Goal: Information Seeking & Learning: Compare options

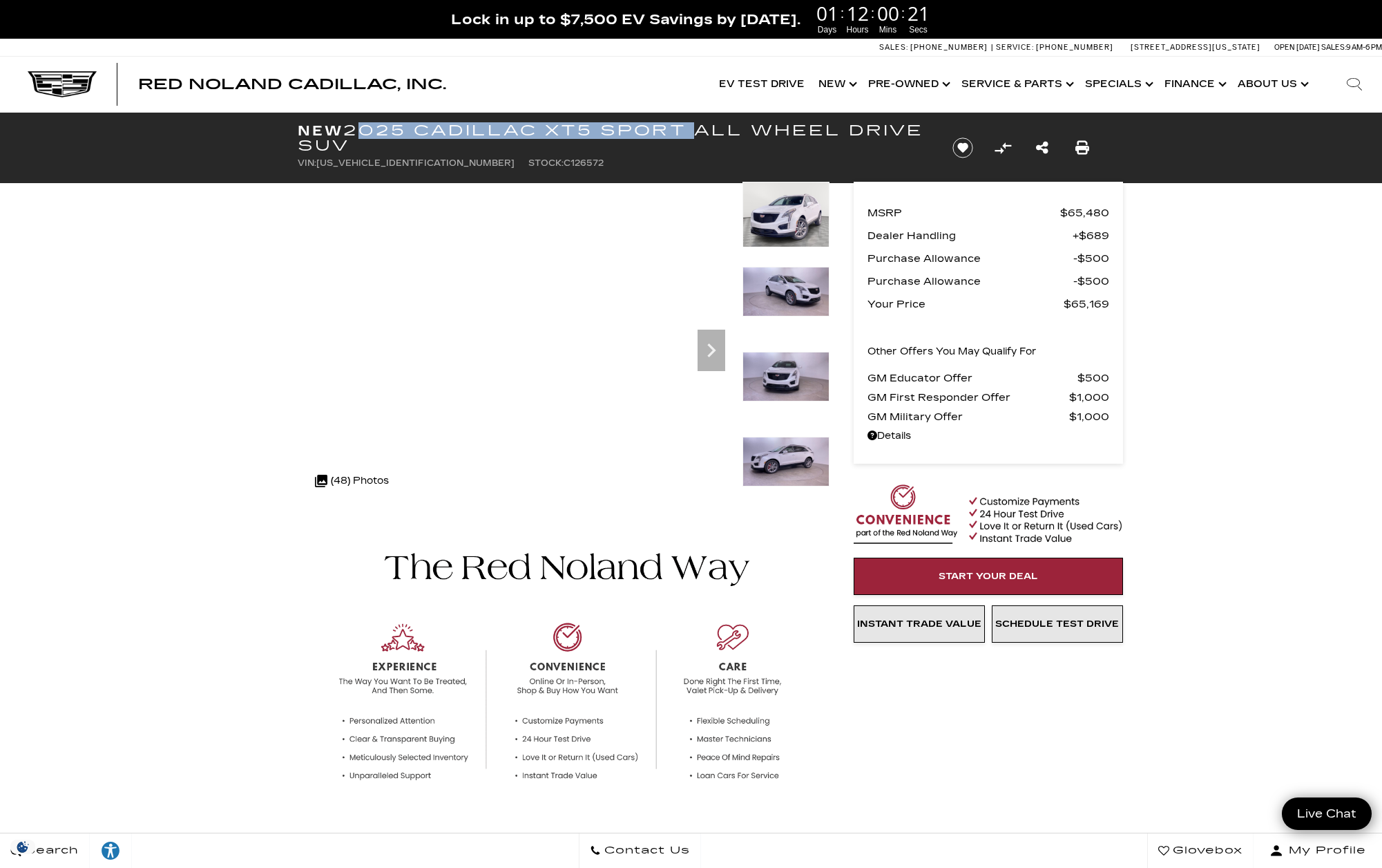
drag, startPoint x: 351, startPoint y: 132, endPoint x: 684, endPoint y: 132, distance: 333.0
click at [684, 132] on h1 "New 2025 Cadillac XT5 Sport All Wheel Drive SUV" at bounding box center [613, 137] width 632 height 30
copy h1 "2025 Cadillac XT5 Sport"
drag, startPoint x: 434, startPoint y: 164, endPoint x: 549, endPoint y: 163, distance: 115.0
click at [547, 168] on ul "VIN: 1GYKNGRS4SZ126572 Stock: C126572" at bounding box center [613, 163] width 632 height 20
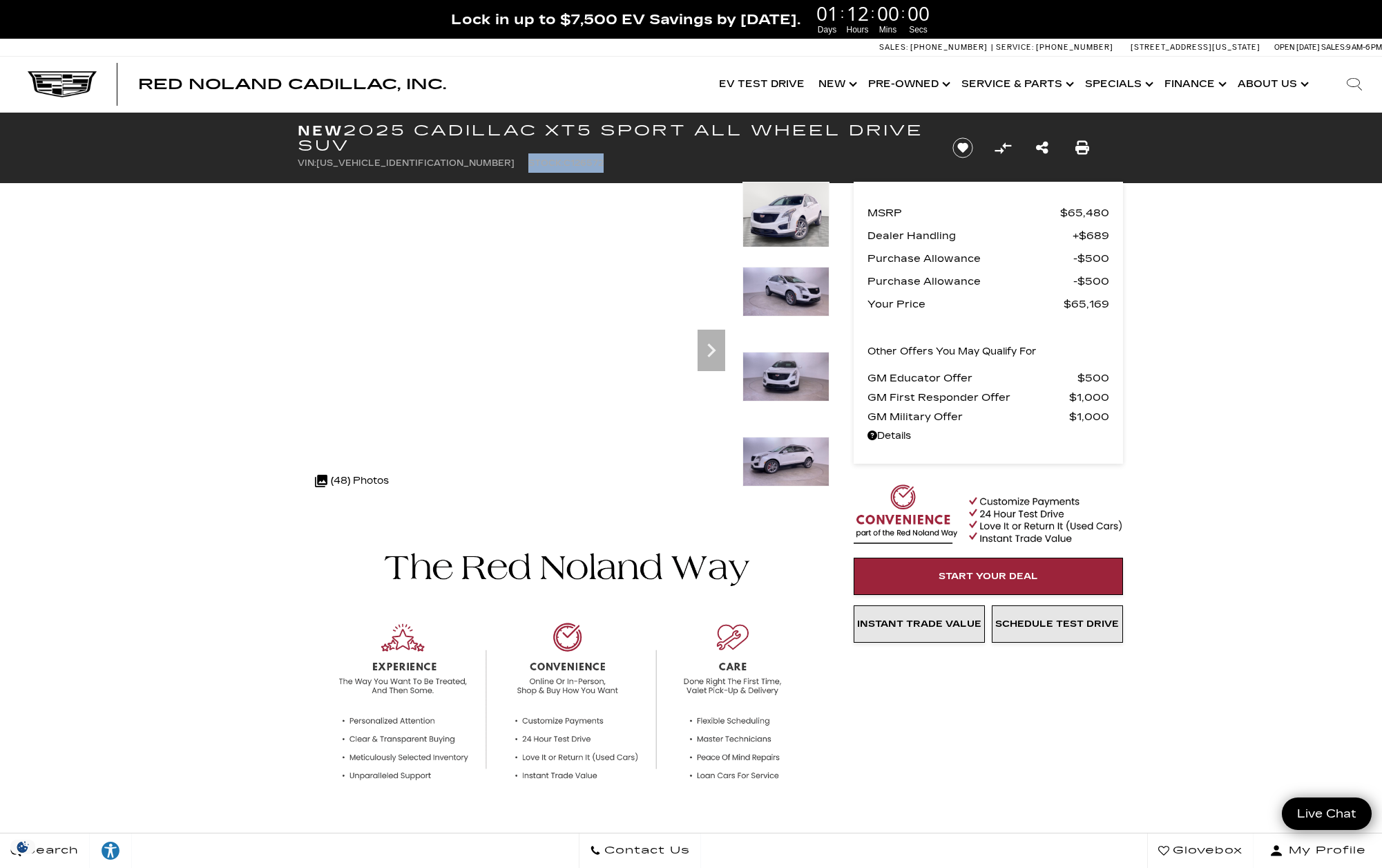
copy li "Stock: C126572"
drag, startPoint x: 1380, startPoint y: 490, endPoint x: 1144, endPoint y: 295, distance: 306.1
click at [1350, 85] on icon "Search" at bounding box center [1354, 84] width 16 height 16
paste input "UC032537A"
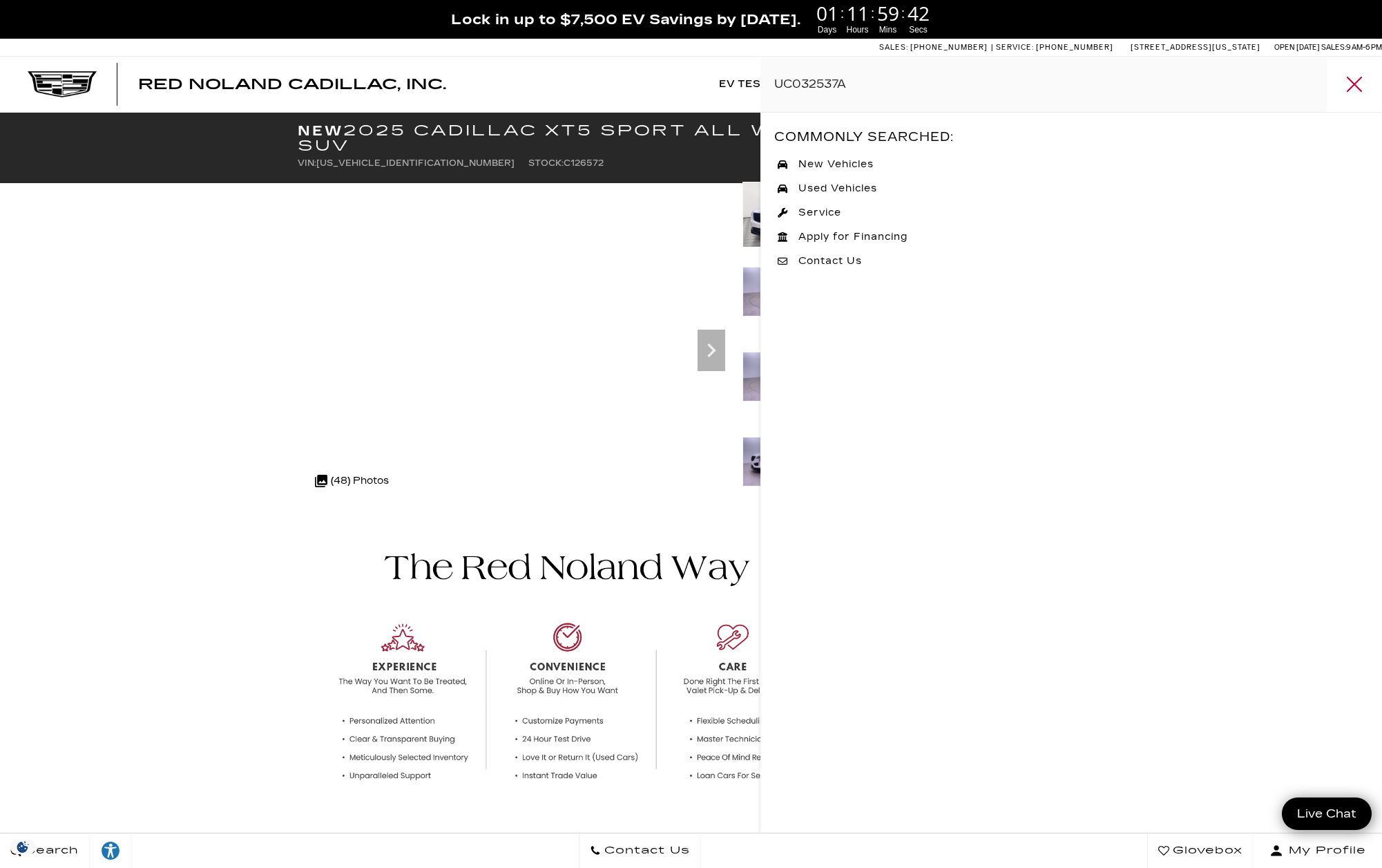
type input "UC032537A"
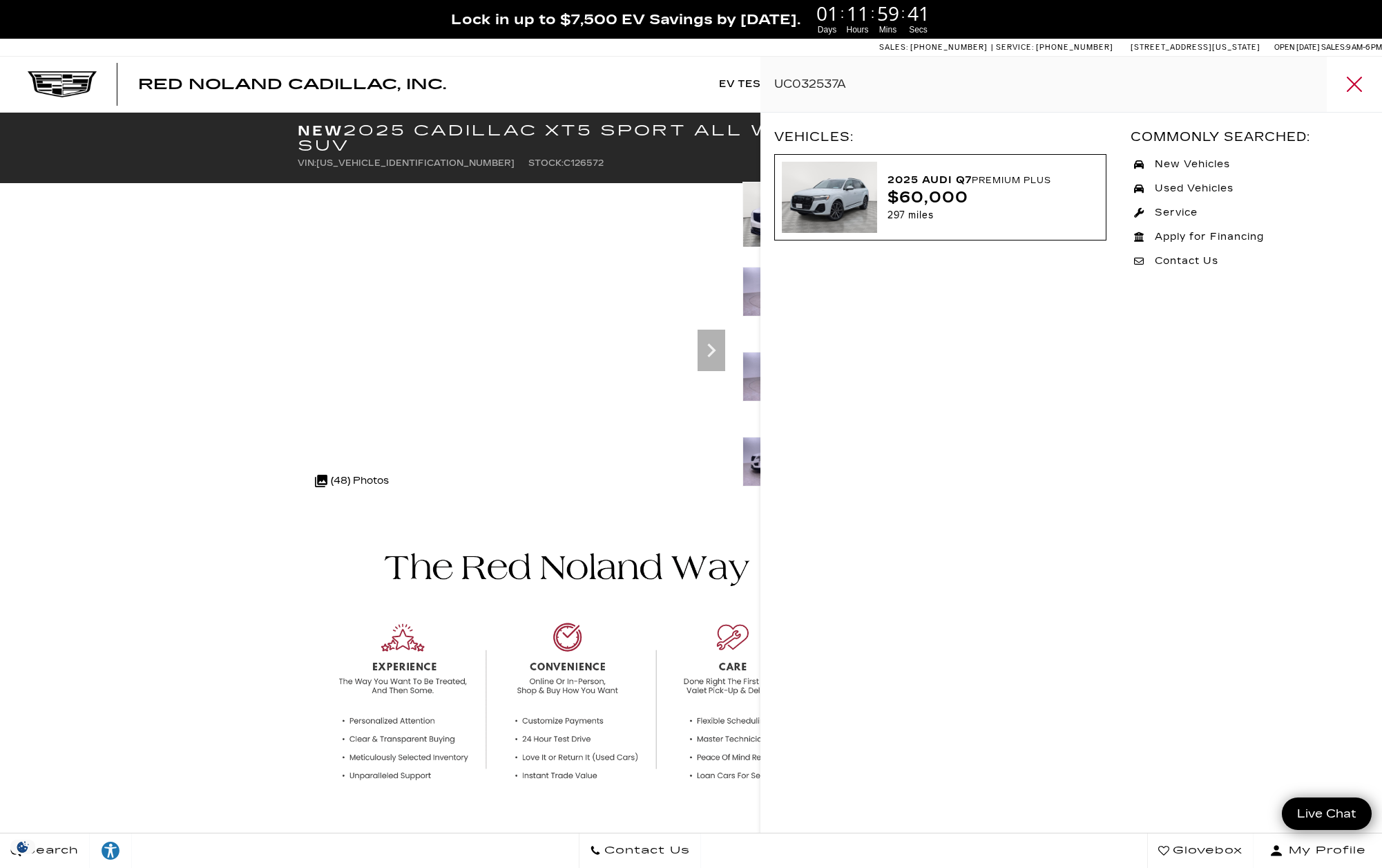
click at [946, 177] on div "2025 Audi Q7 Premium Plus" at bounding box center [988, 181] width 201 height 18
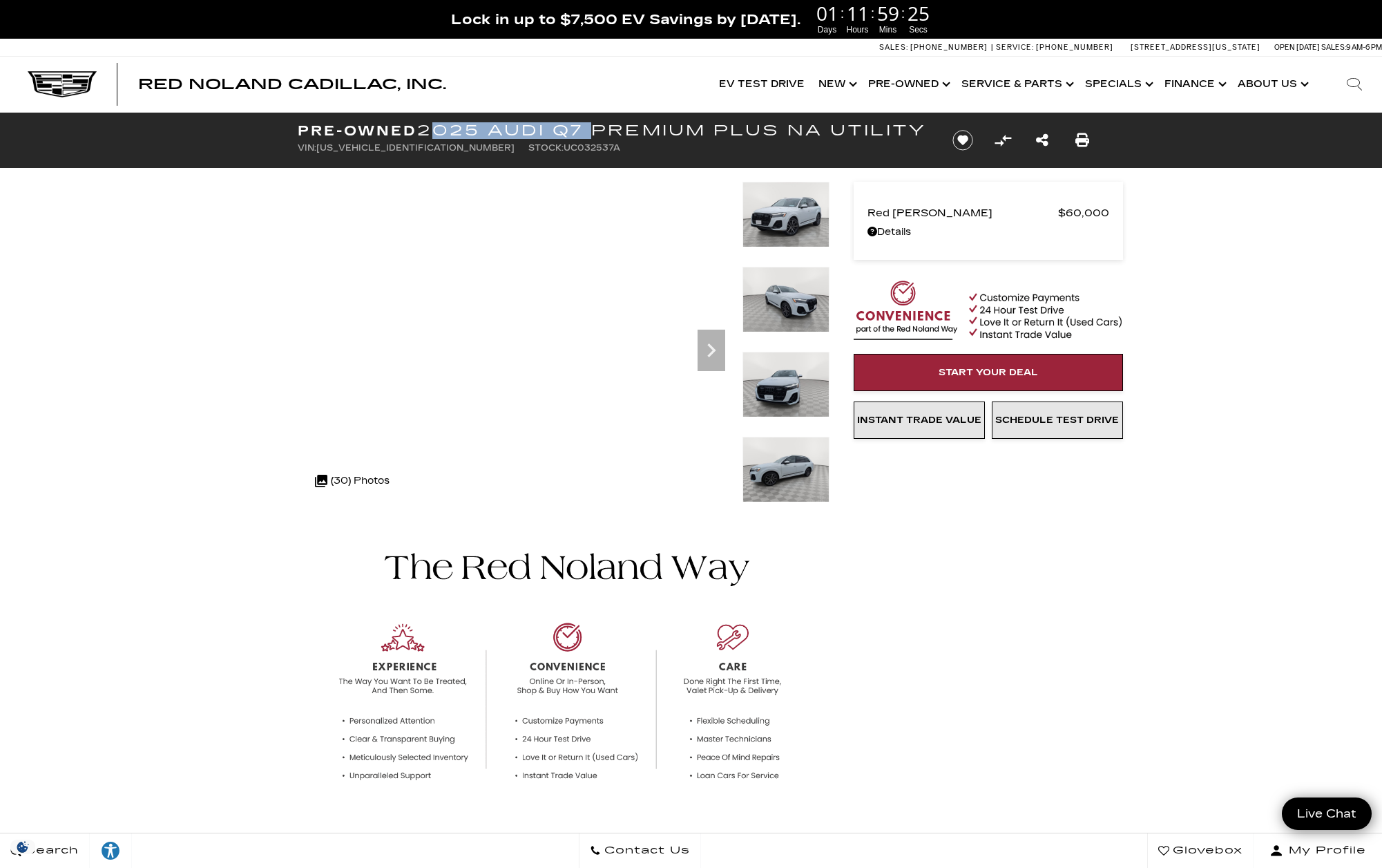
drag, startPoint x: 443, startPoint y: 132, endPoint x: 590, endPoint y: 132, distance: 147.0
click at [590, 132] on h1 "Pre-Owned 2025 Audi Q7 Premium Plus NA Utility" at bounding box center [613, 130] width 632 height 16
copy h1 "2025 Audi Q7"
drag, startPoint x: 436, startPoint y: 163, endPoint x: 583, endPoint y: 168, distance: 147.1
click at [581, 158] on ul "VIN: WA1LCBF70SD032537 Stock: UC032537A" at bounding box center [613, 148] width 632 height 20
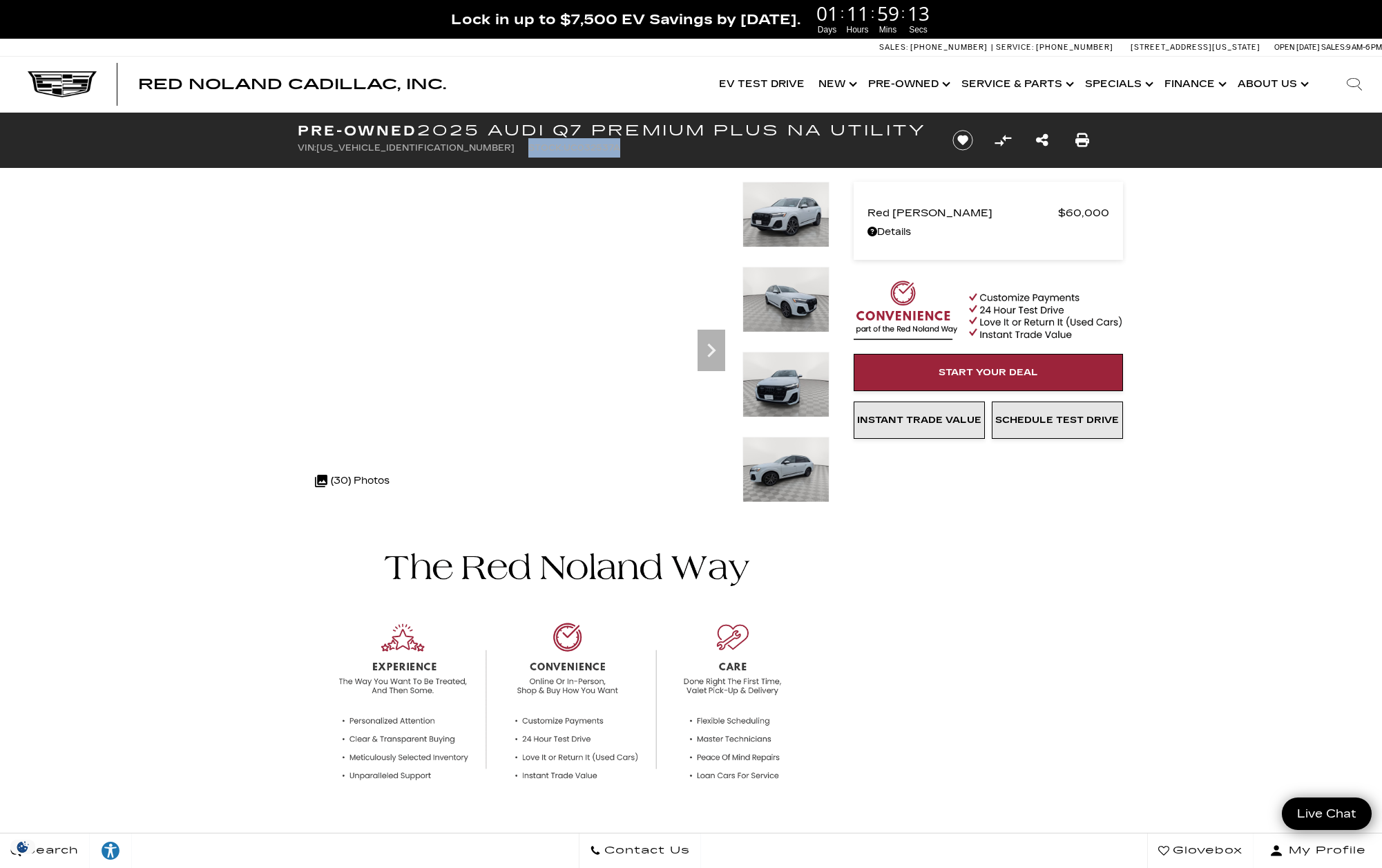
copy li "Stock: UC032537A"
click at [1272, 83] on link "Show About Us" at bounding box center [1272, 84] width 83 height 56
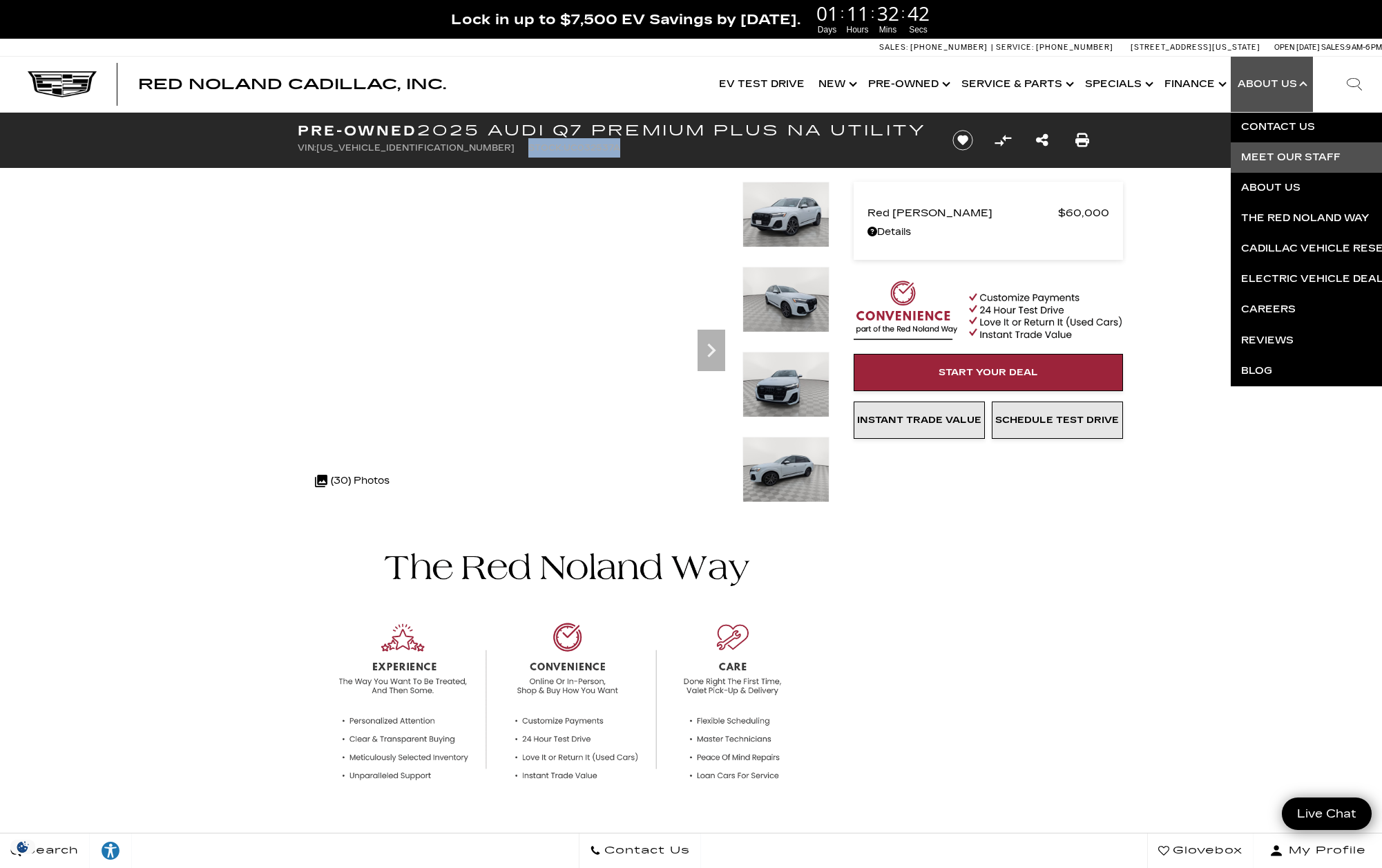
click at [1291, 163] on link "Meet Our Staff" at bounding box center [1398, 157] width 334 height 30
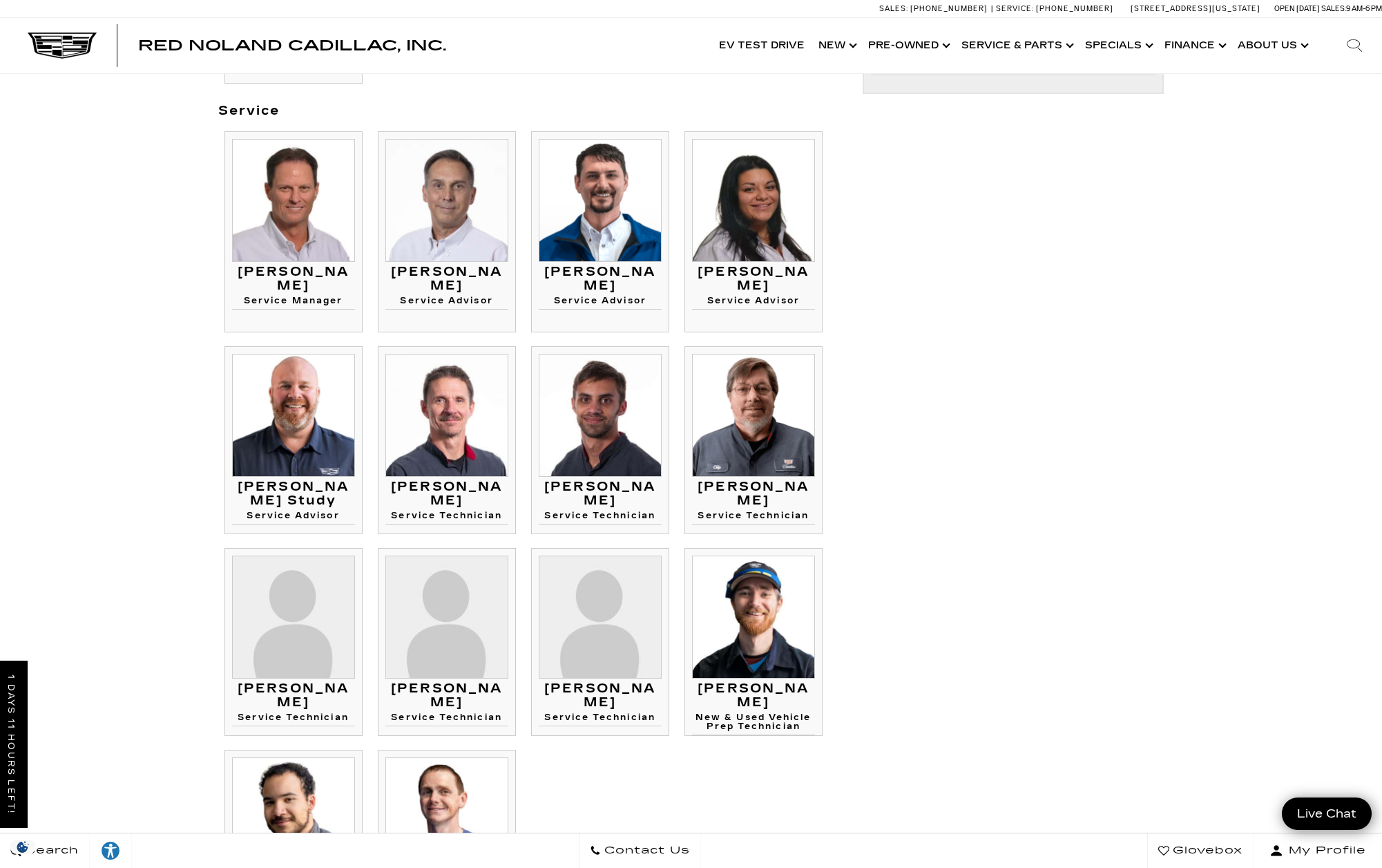
scroll to position [509, 0]
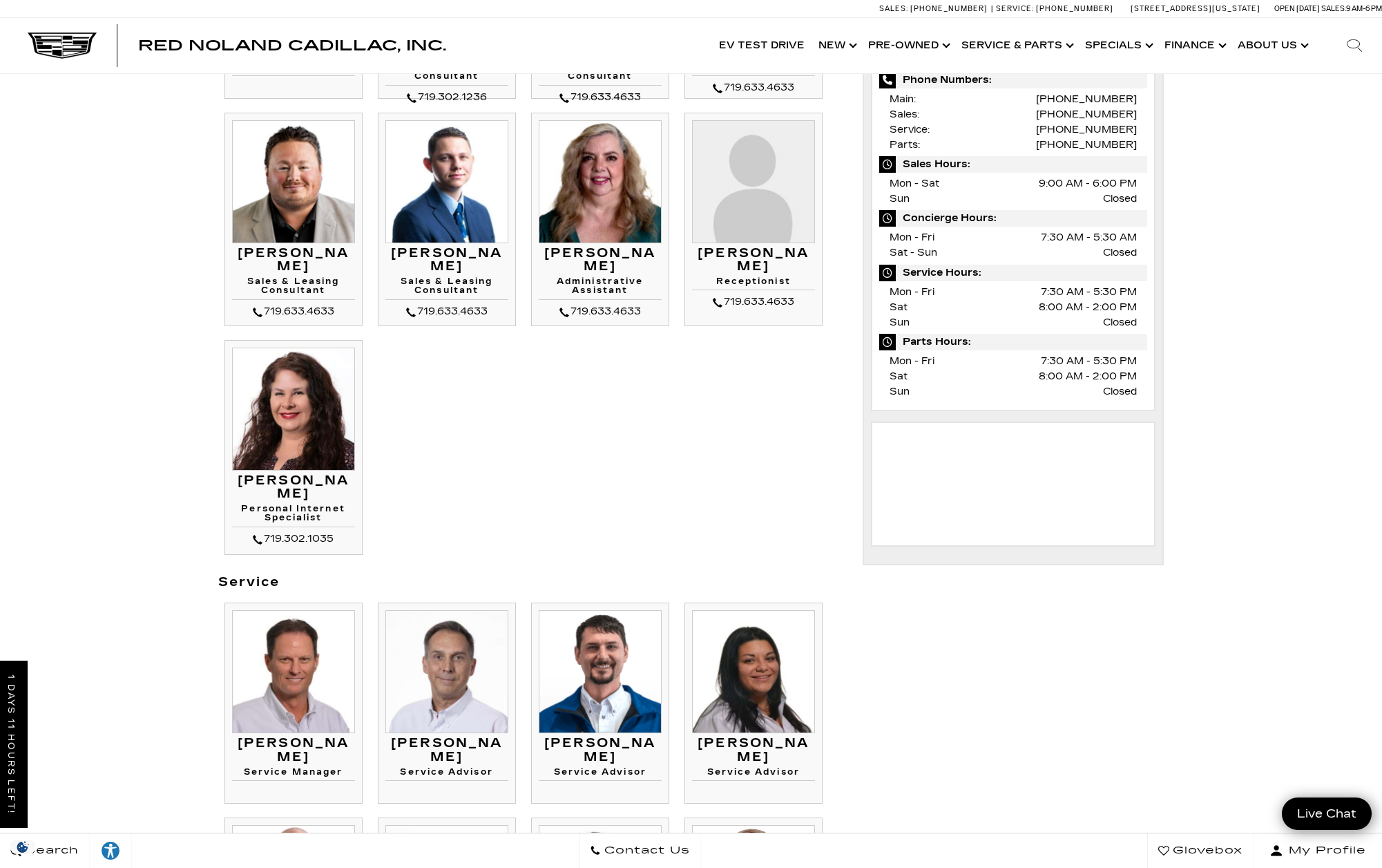
click at [1352, 39] on icon "Search" at bounding box center [1354, 46] width 16 height 16
paste input "C313095"
type input "C313095"
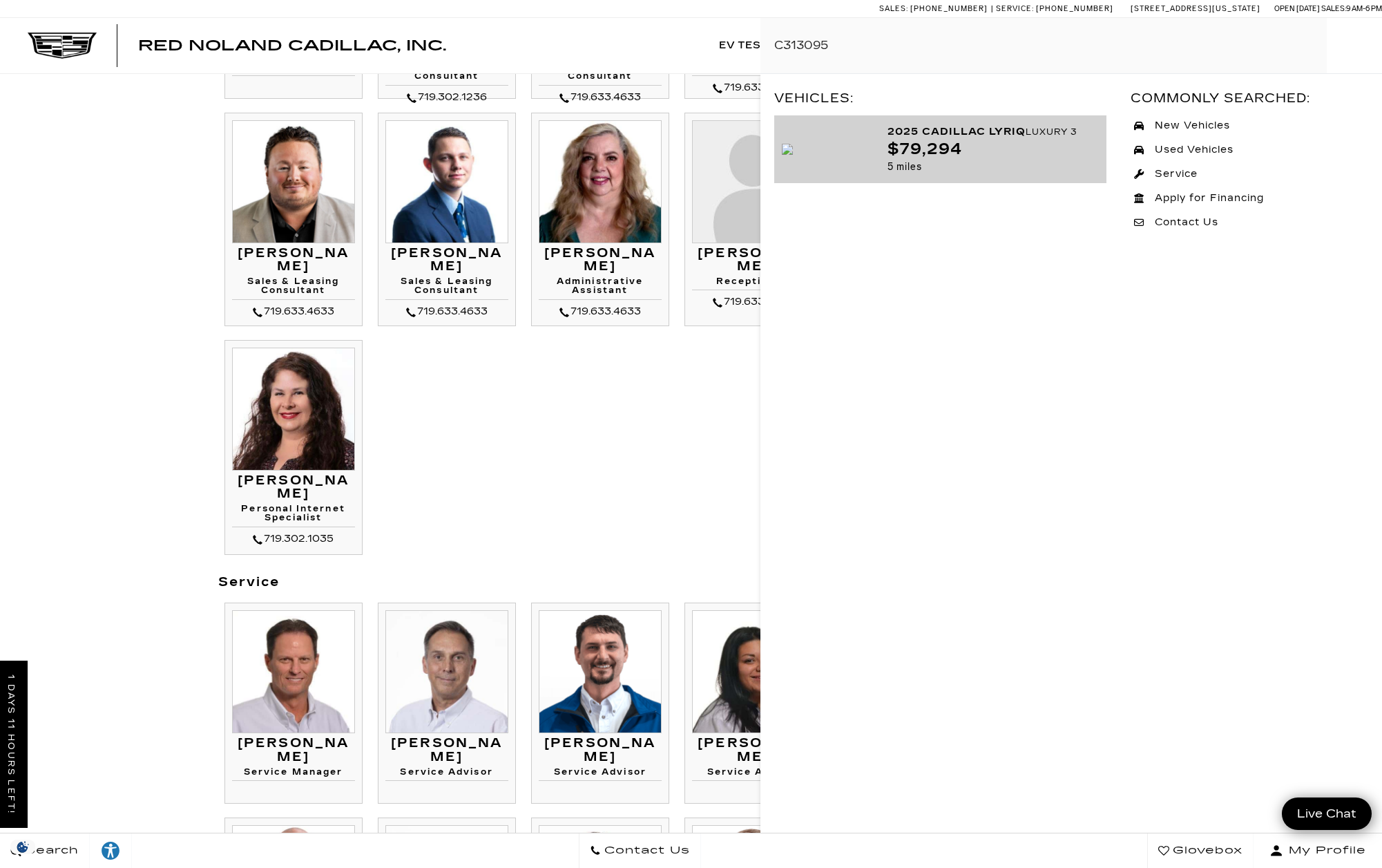
scroll to position [0, 0]
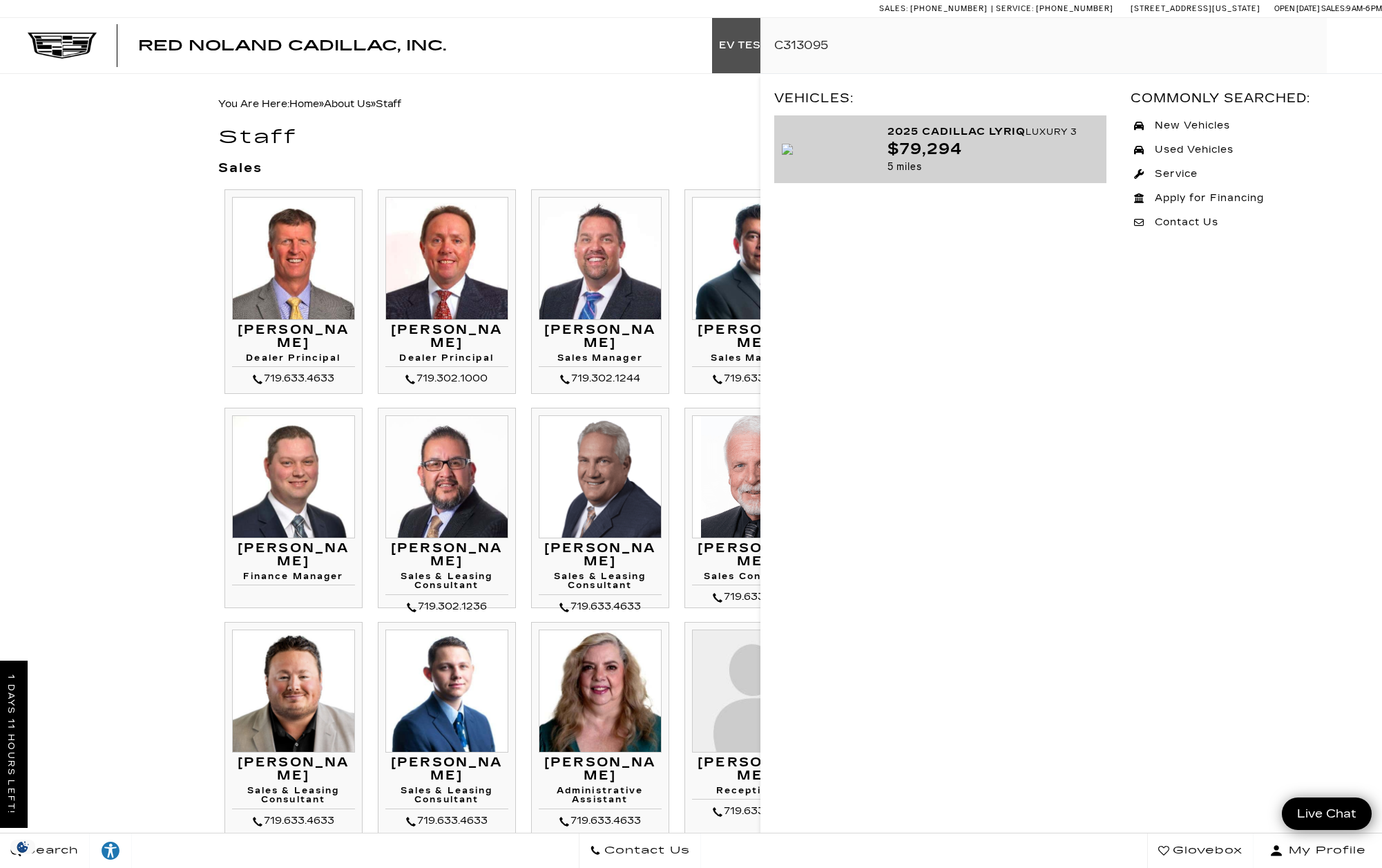
drag, startPoint x: 883, startPoint y: 51, endPoint x: 748, endPoint y: 49, distance: 135.0
click at [748, 49] on div "Red Noland Cadillac, Inc. Accessible Menu EV Test Drive Show New Cadillac Cross…" at bounding box center [691, 46] width 1382 height 56
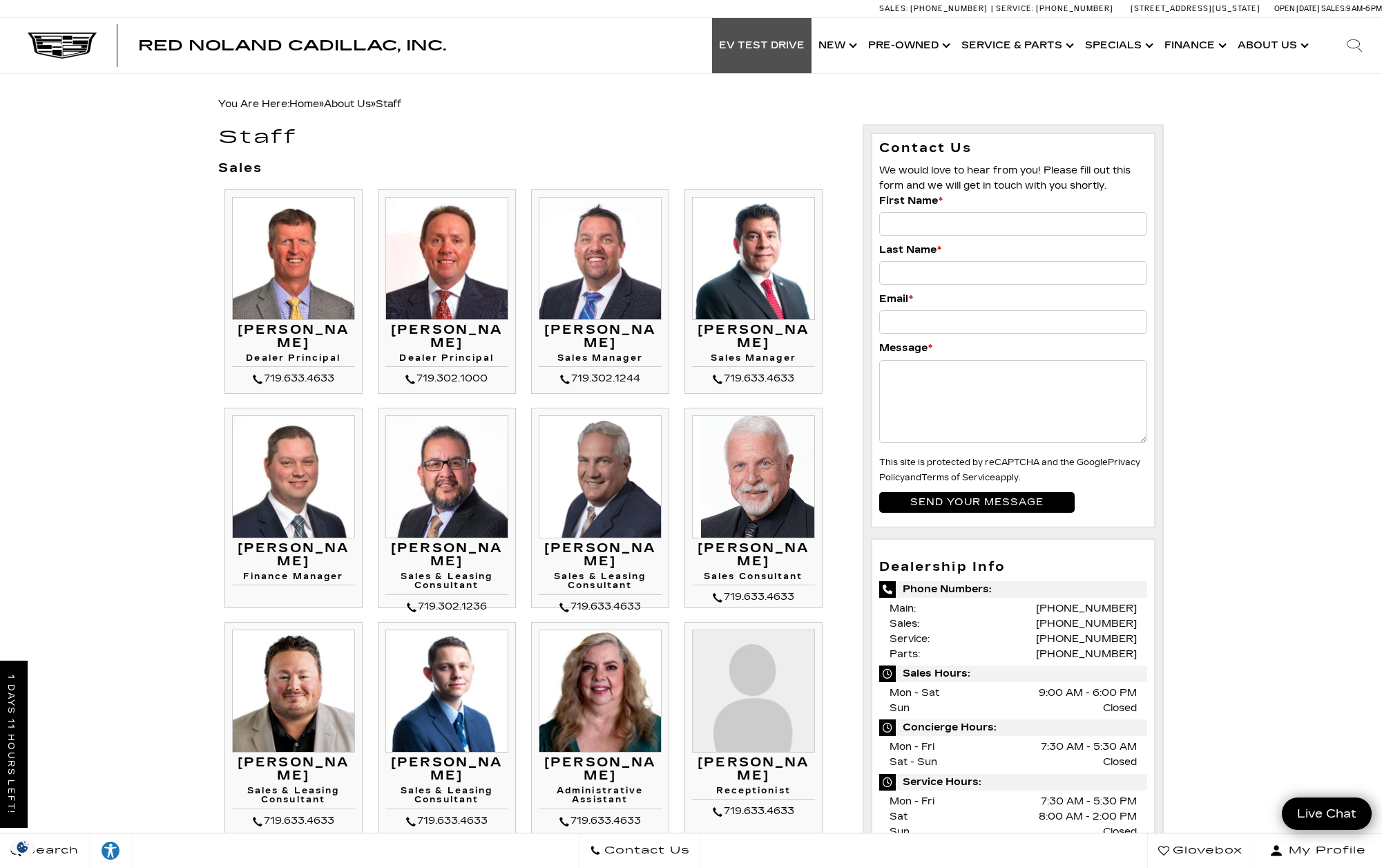
type input "2024 CT5"
click at [1362, 47] on icon "Search" at bounding box center [1354, 46] width 16 height 16
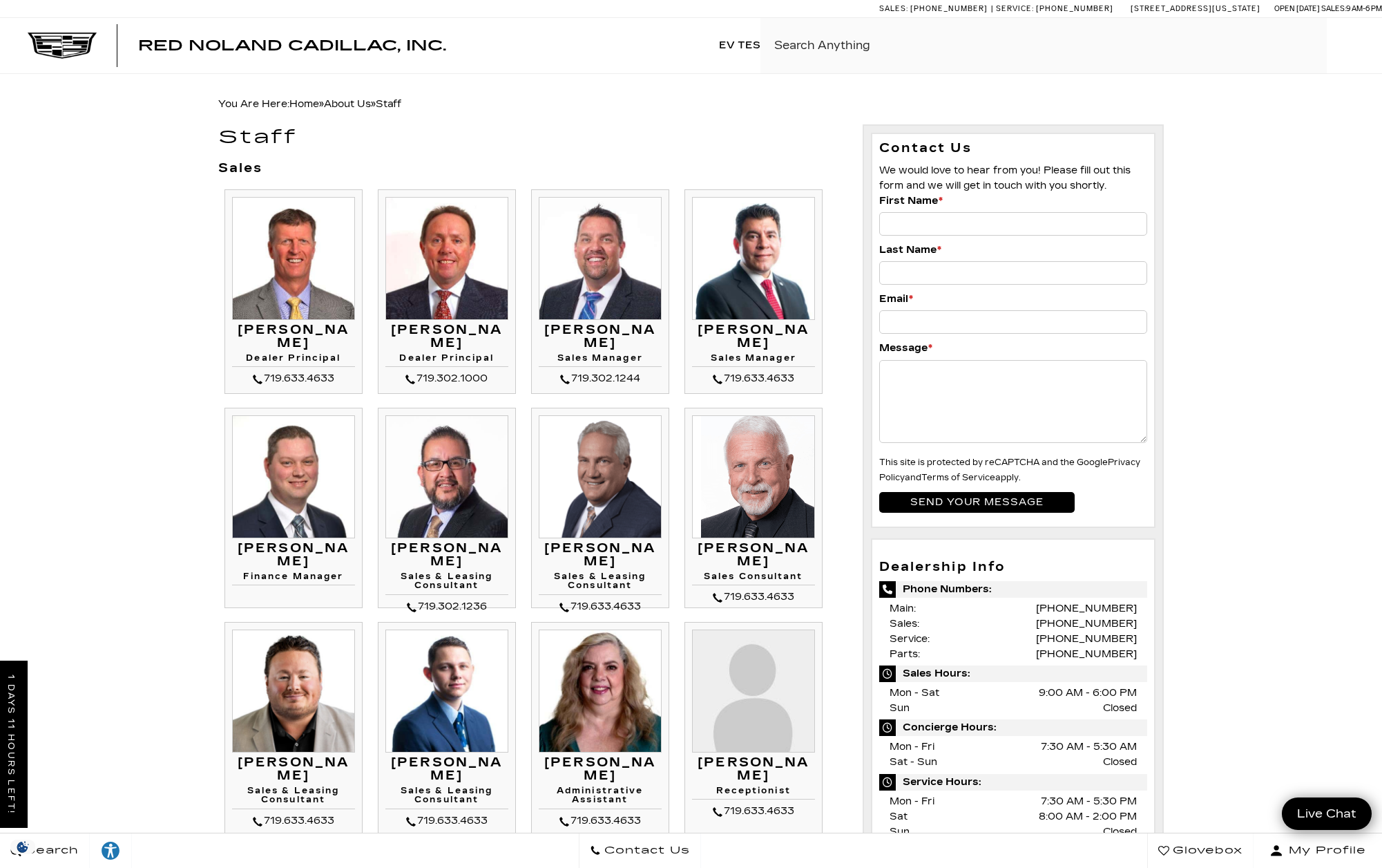
click at [1343, 47] on div "Search" at bounding box center [1355, 46] width 56 height 56
click at [1363, 43] on div "Search" at bounding box center [1355, 46] width 56 height 56
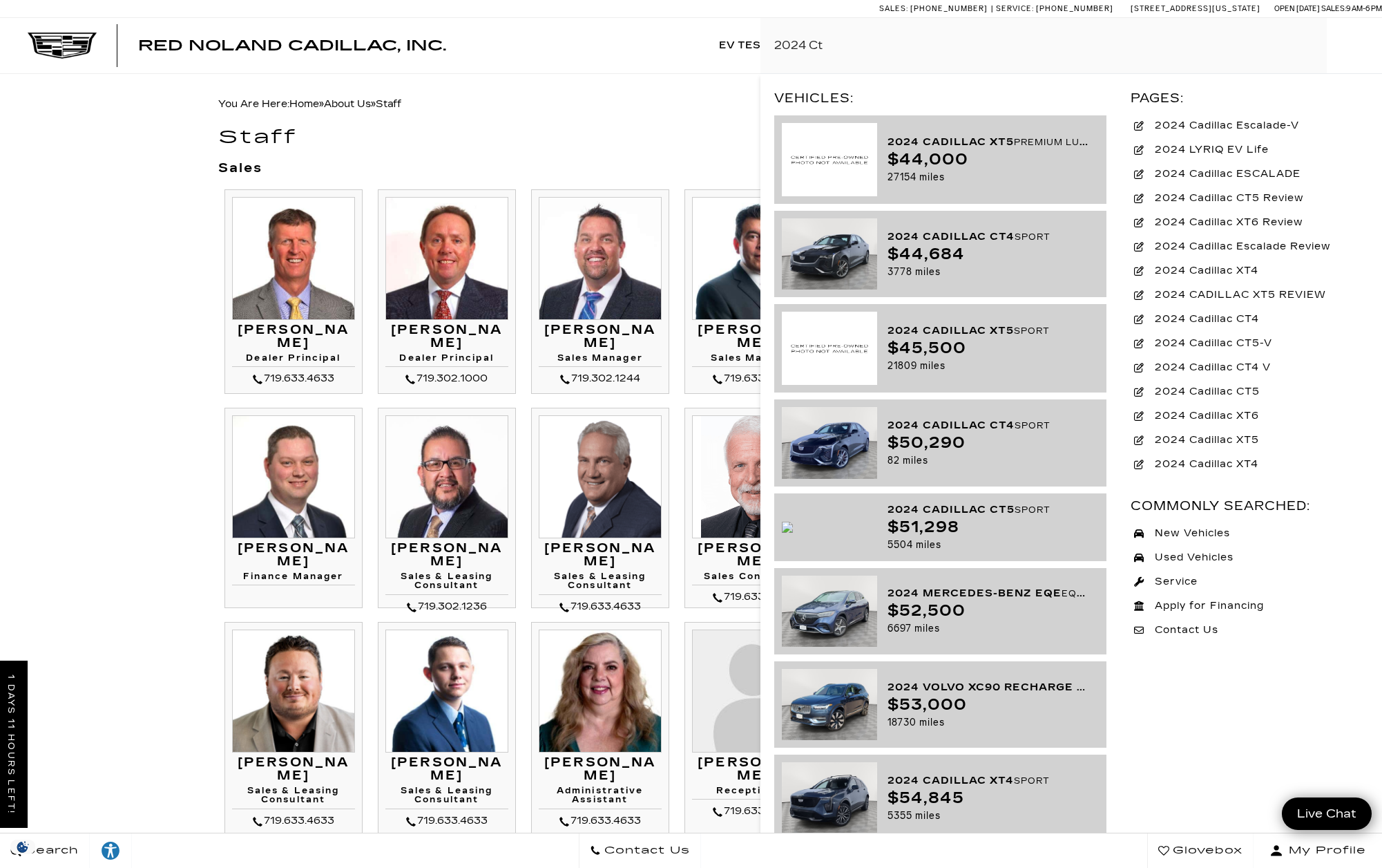
type input "2024 Ct5"
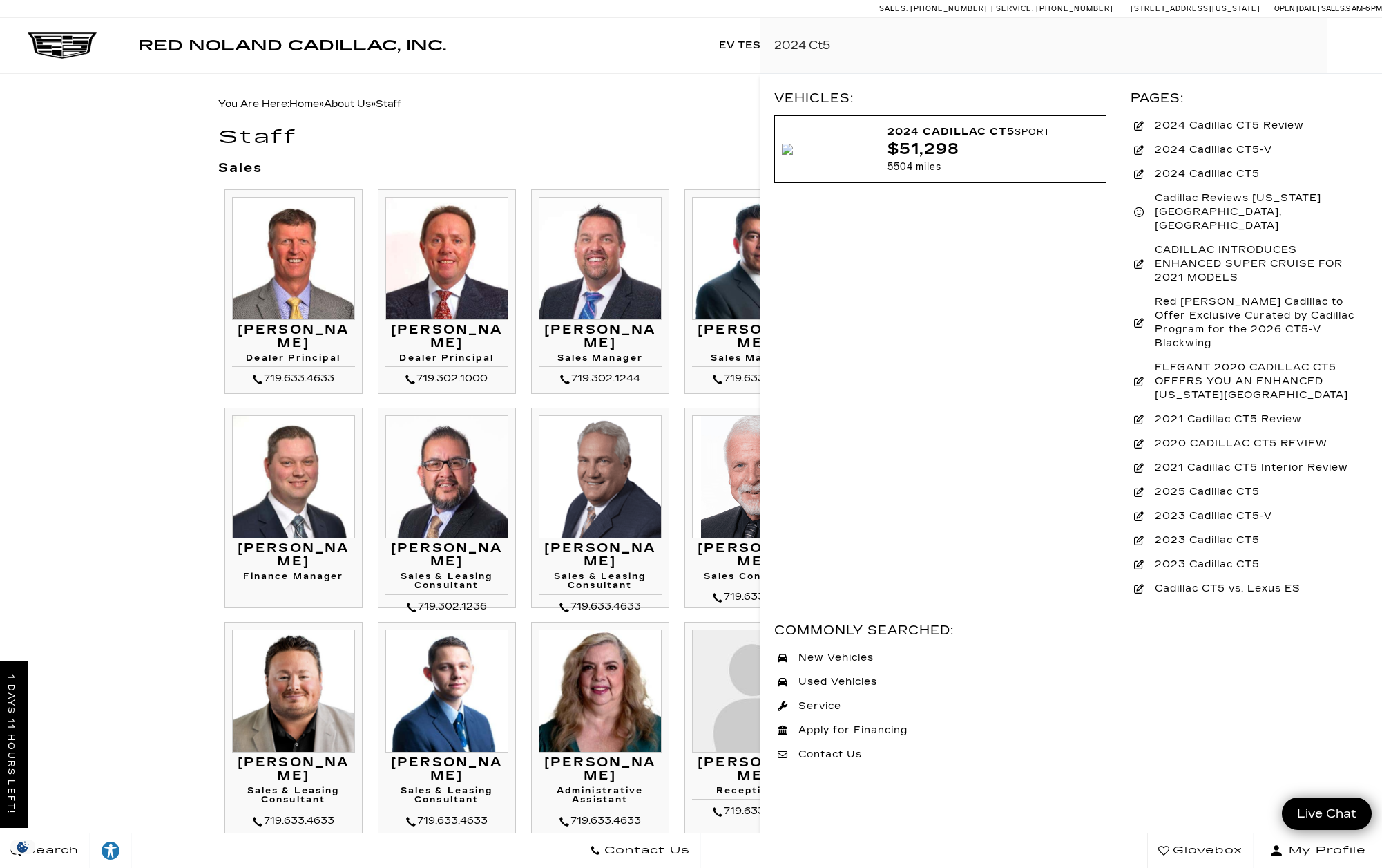
click at [933, 143] on div "$51,298" at bounding box center [988, 149] width 201 height 17
